Goal: Task Accomplishment & Management: Manage account settings

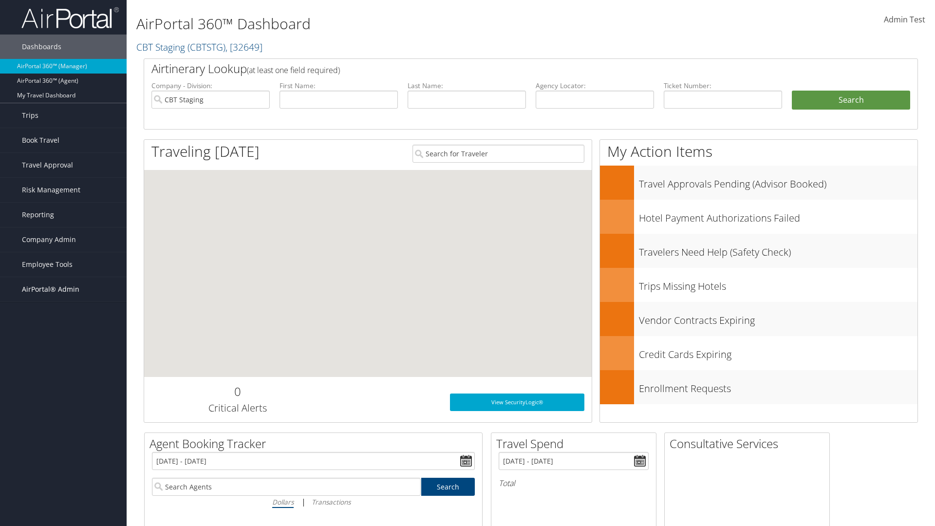
click at [63, 289] on span "AirPortal® Admin" at bounding box center [50, 289] width 57 height 24
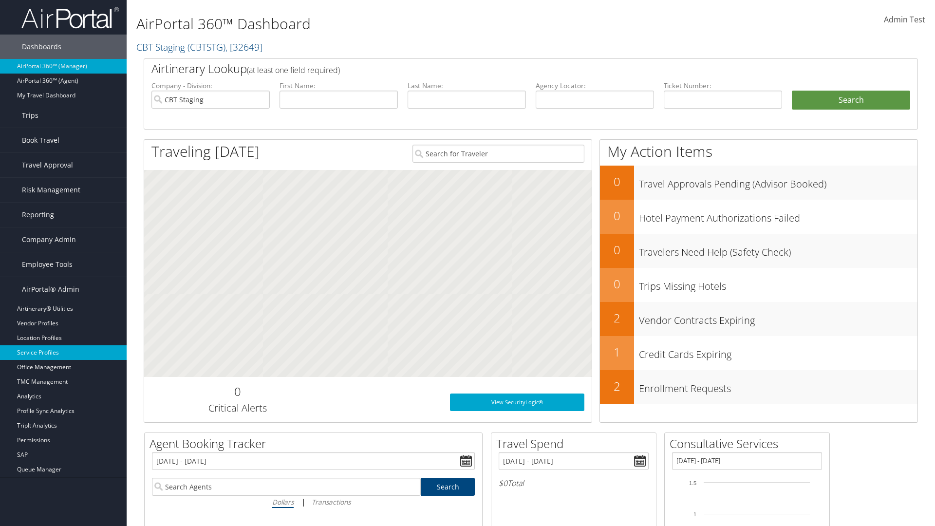
click at [63, 353] on link "Service Profiles" at bounding box center [63, 352] width 127 height 15
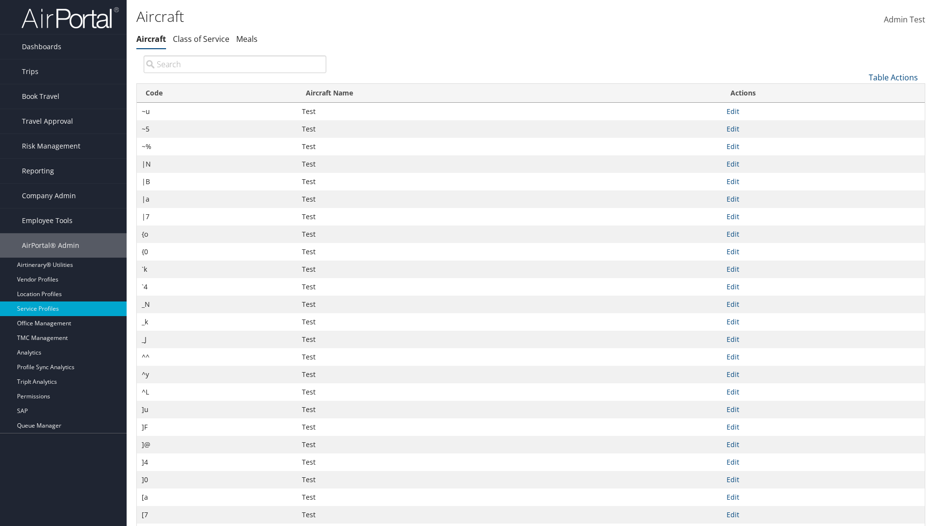
click at [217, 93] on th "Code" at bounding box center [217, 93] width 160 height 19
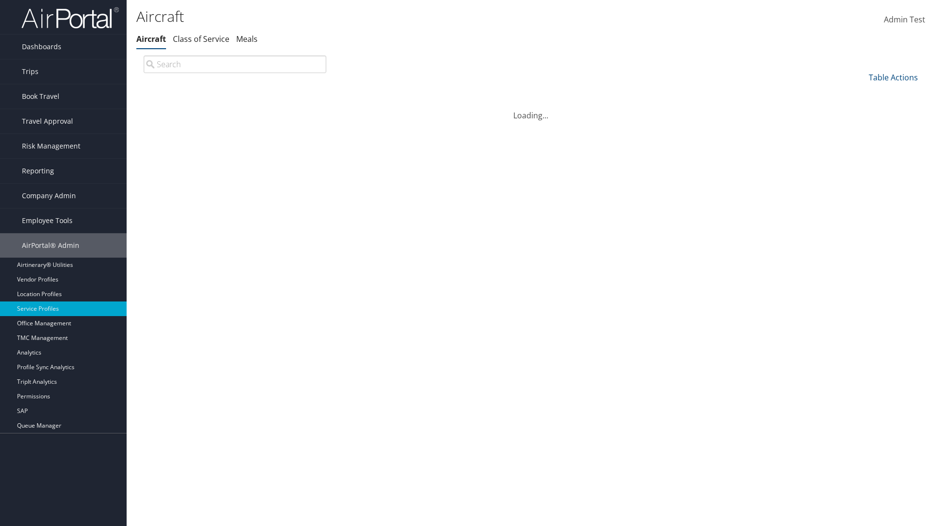
scroll to position [83, 0]
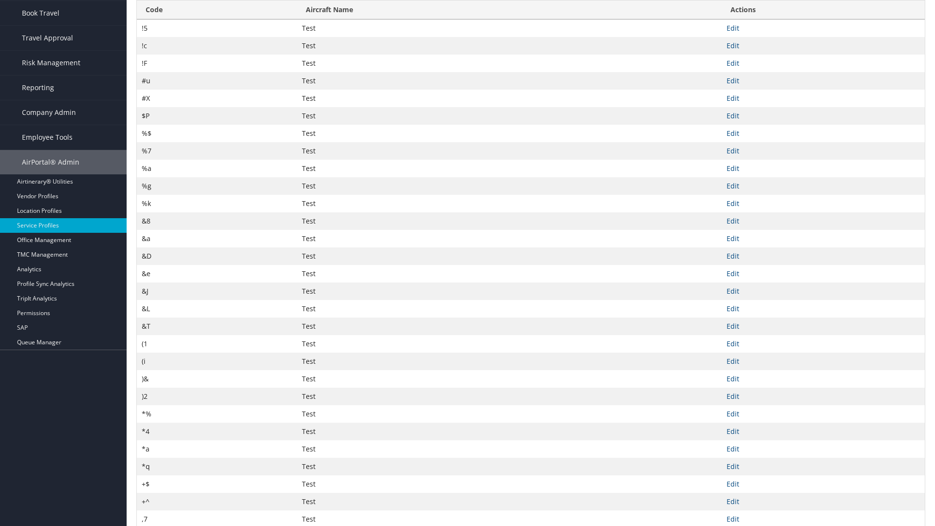
click at [217, 19] on th "Code" at bounding box center [217, 9] width 160 height 19
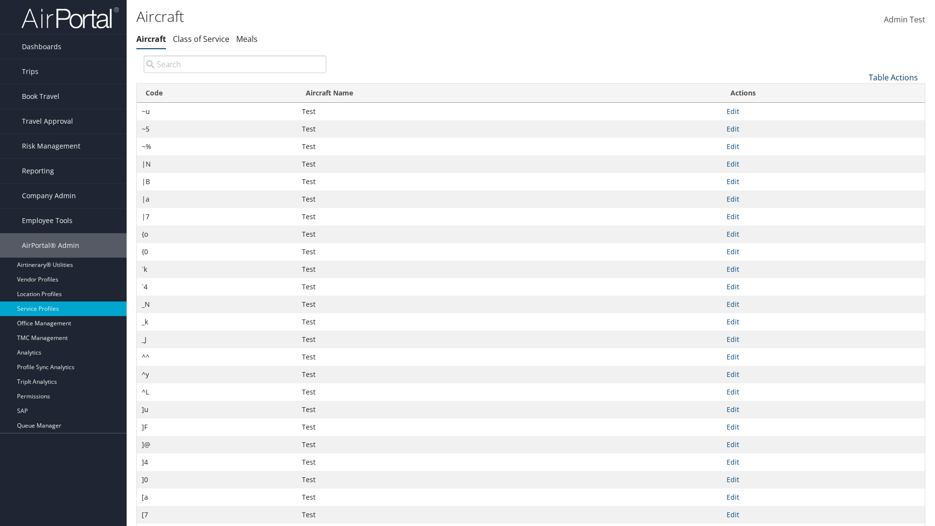
click at [894, 77] on link "Table Actions" at bounding box center [893, 77] width 49 height 11
click at [861, 126] on link "50" at bounding box center [861, 126] width 128 height 17
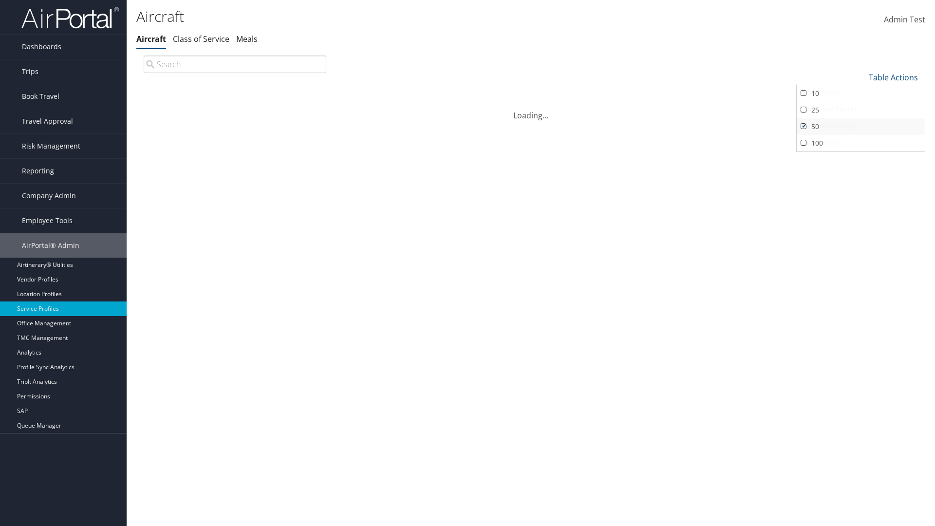
scroll to position [32, 0]
